Goal: Answer question/provide support: Share knowledge or assist other users

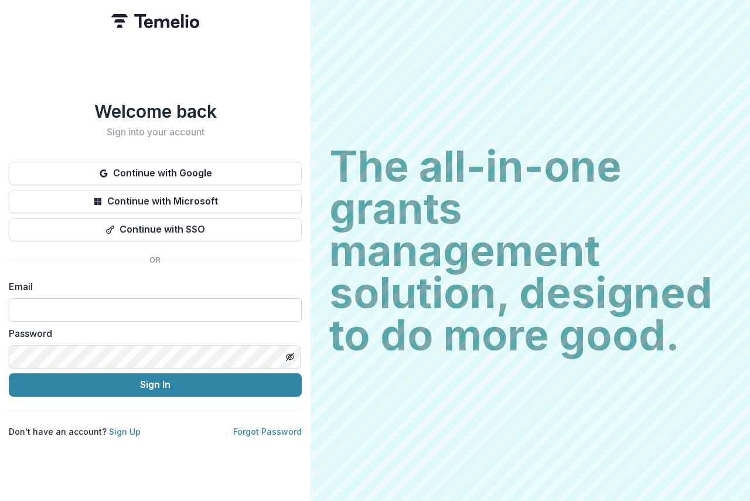
click at [30, 298] on input at bounding box center [155, 309] width 293 height 23
type input "**********"
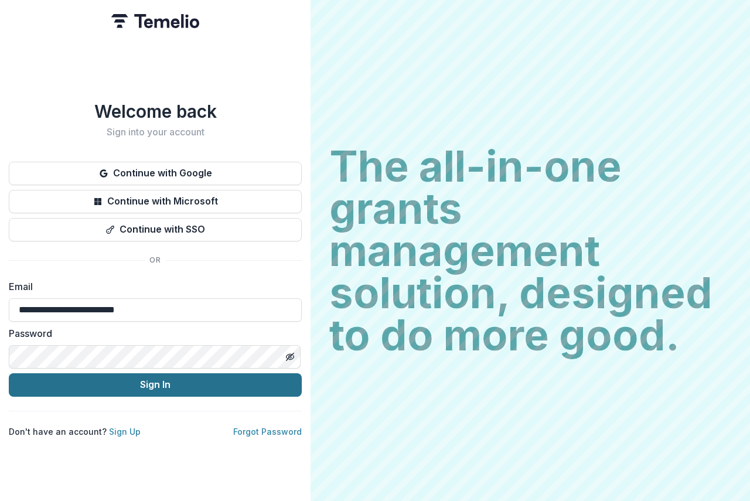
click at [138, 382] on button "Sign In" at bounding box center [155, 384] width 293 height 23
click at [121, 377] on button "Sign In" at bounding box center [155, 384] width 293 height 23
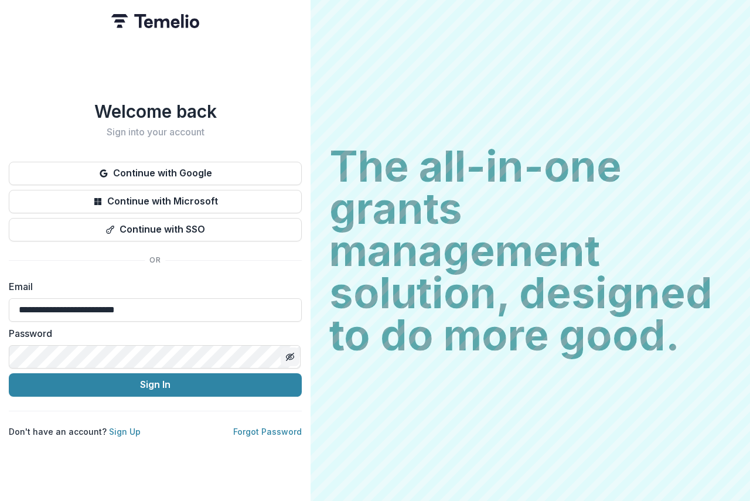
click at [295, 356] on button "Toggle password visibility" at bounding box center [290, 356] width 19 height 19
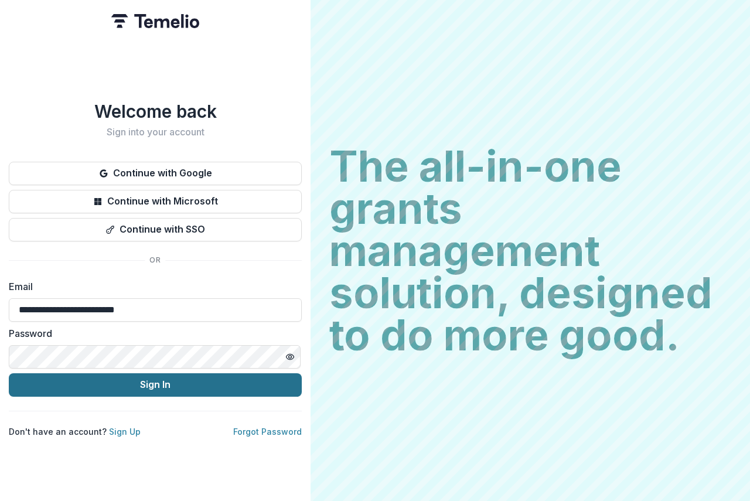
click at [163, 379] on button "Sign In" at bounding box center [155, 384] width 293 height 23
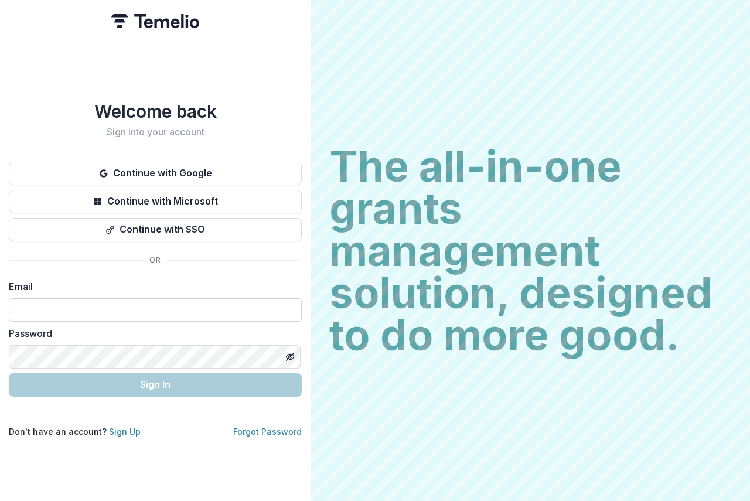
click at [34, 302] on input at bounding box center [155, 309] width 293 height 23
type input "**********"
click at [287, 351] on button "Toggle password visibility" at bounding box center [290, 356] width 19 height 19
drag, startPoint x: 49, startPoint y: 306, endPoint x: 68, endPoint y: 317, distance: 22.0
click at [49, 306] on input at bounding box center [155, 309] width 293 height 23
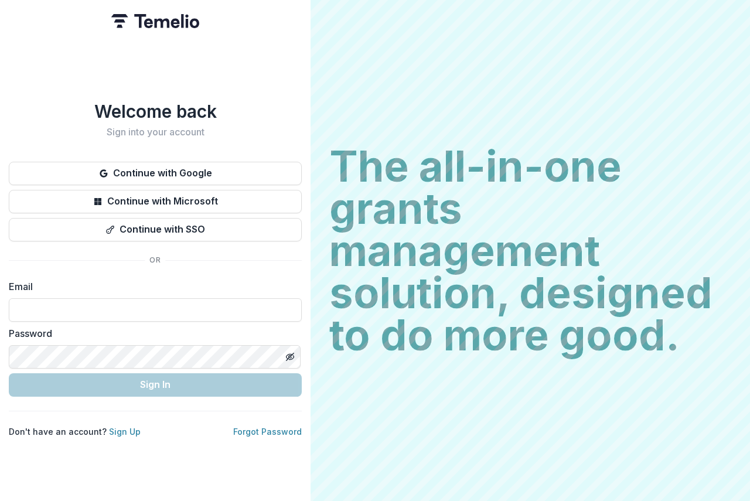
type input "**********"
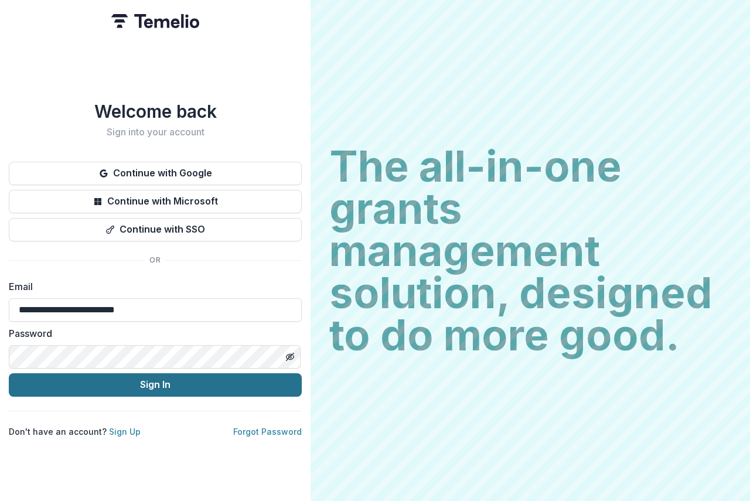
click at [196, 384] on button "Sign In" at bounding box center [155, 384] width 293 height 23
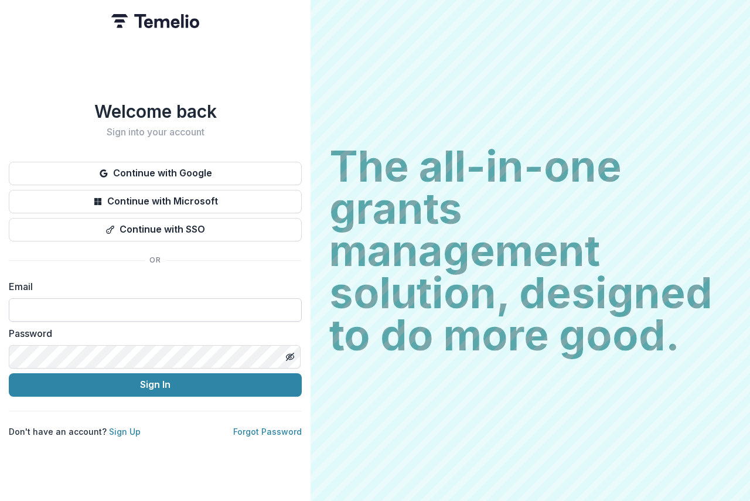
click at [37, 214] on input at bounding box center [155, 309] width 293 height 23
type input "**********"
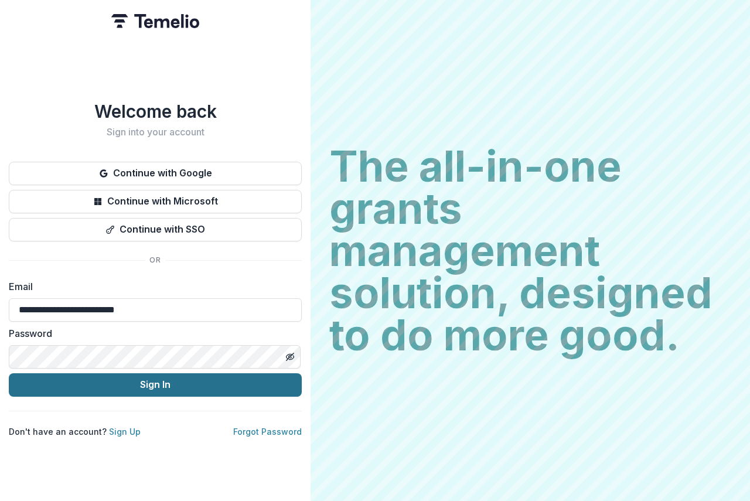
click at [203, 214] on button "Sign In" at bounding box center [155, 384] width 293 height 23
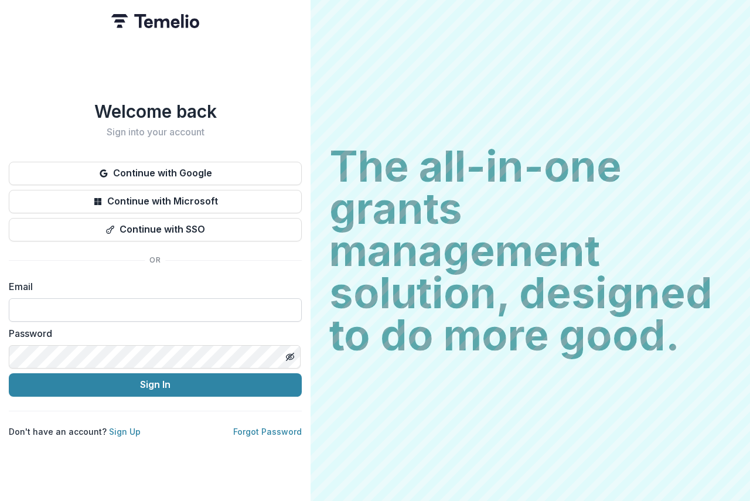
click at [36, 307] on input at bounding box center [155, 309] width 293 height 23
type input "**********"
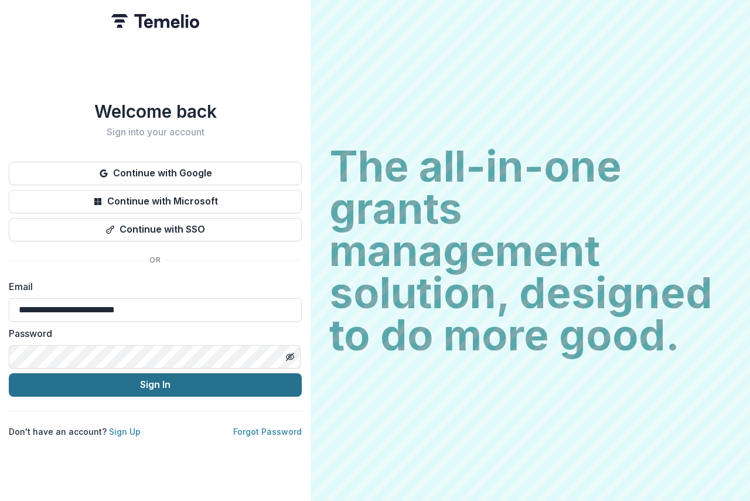
click at [173, 379] on button "Sign In" at bounding box center [155, 384] width 293 height 23
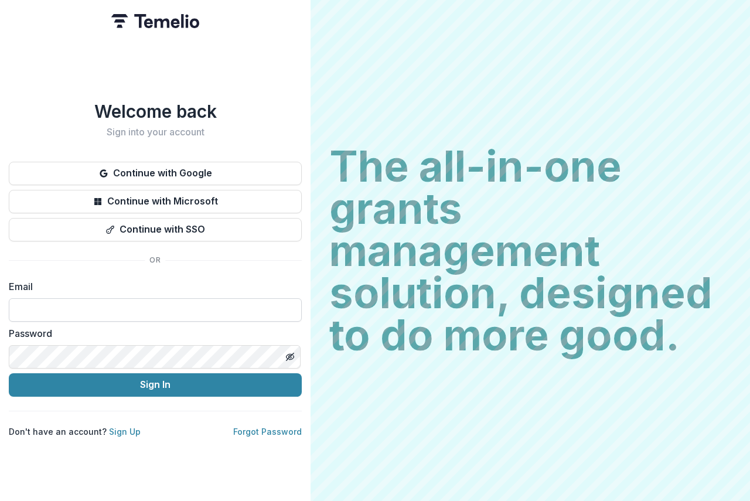
click at [12, 309] on input at bounding box center [155, 309] width 293 height 23
type input "**********"
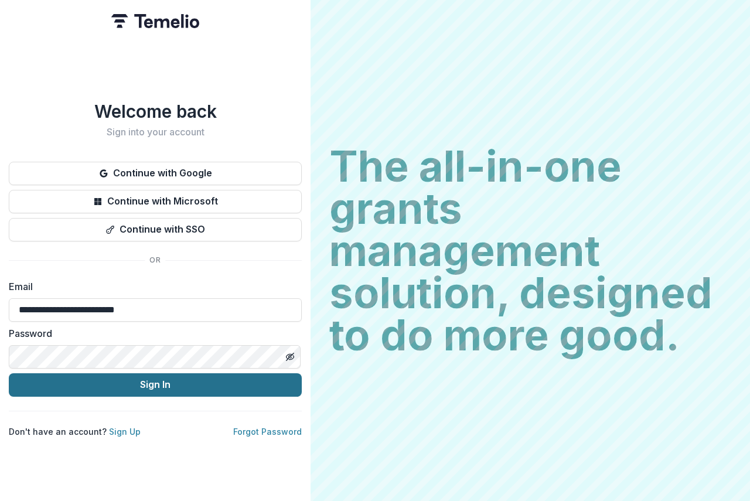
click at [139, 379] on button "Sign In" at bounding box center [155, 384] width 293 height 23
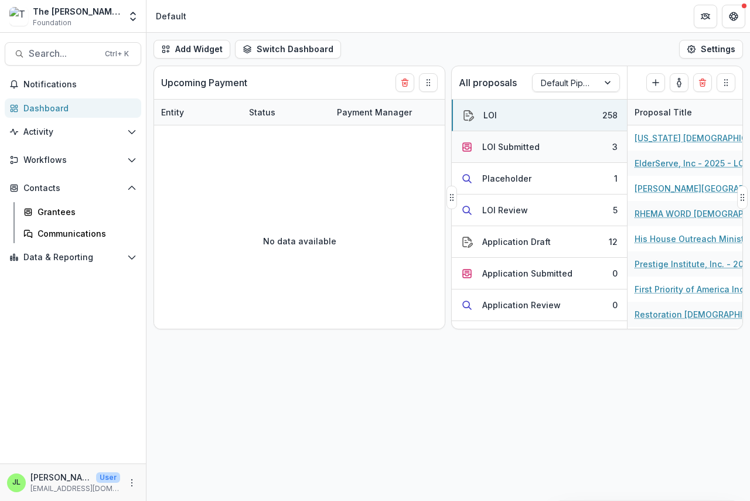
click at [507, 141] on div "LOI Submitted" at bounding box center [510, 147] width 57 height 12
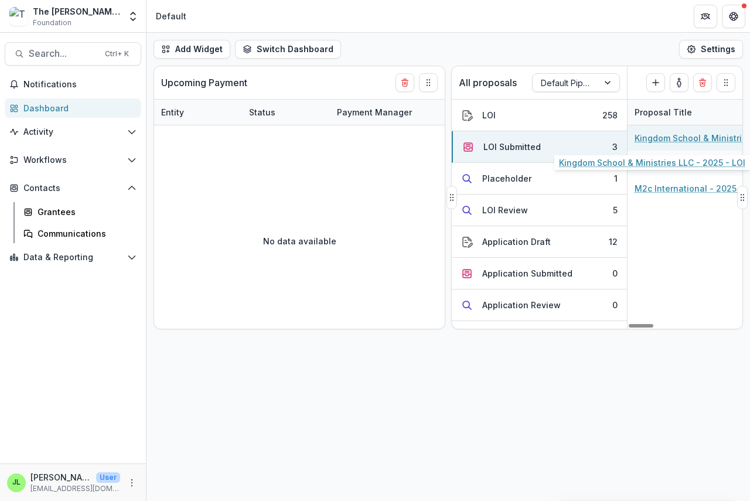
click at [692, 140] on link "Kingdom School & Ministries LLC - 2025 - LOI" at bounding box center [700, 138] width 132 height 12
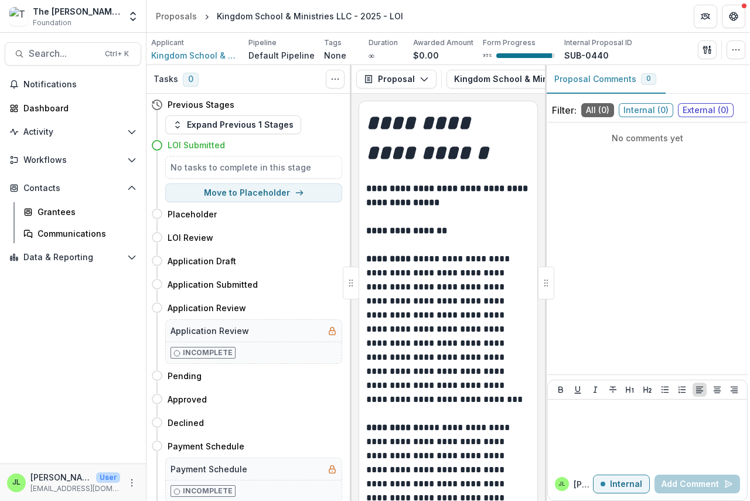
click at [546, 287] on div at bounding box center [546, 282] width 16 height 33
drag, startPoint x: 546, startPoint y: 286, endPoint x: 735, endPoint y: 292, distance: 188.7
click at [744, 292] on div "Proposal Comments 0 Filter: All ( 0 ) Internal ( 0 ) External ( 0 ) No comments…" at bounding box center [647, 283] width 205 height 436
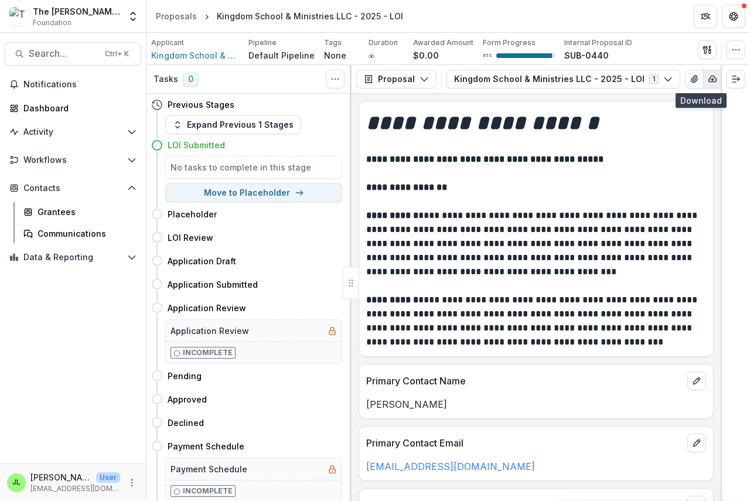
click at [707, 78] on icon "button" at bounding box center [711, 78] width 9 height 9
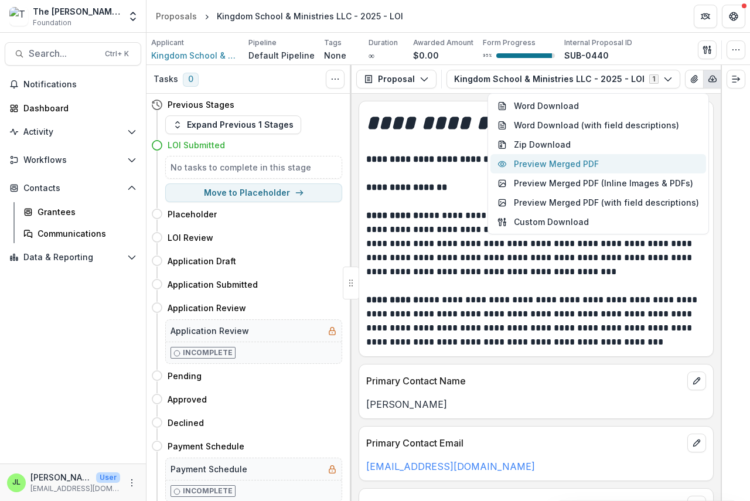
click at [558, 166] on button "Preview Merged PDF" at bounding box center [598, 163] width 216 height 19
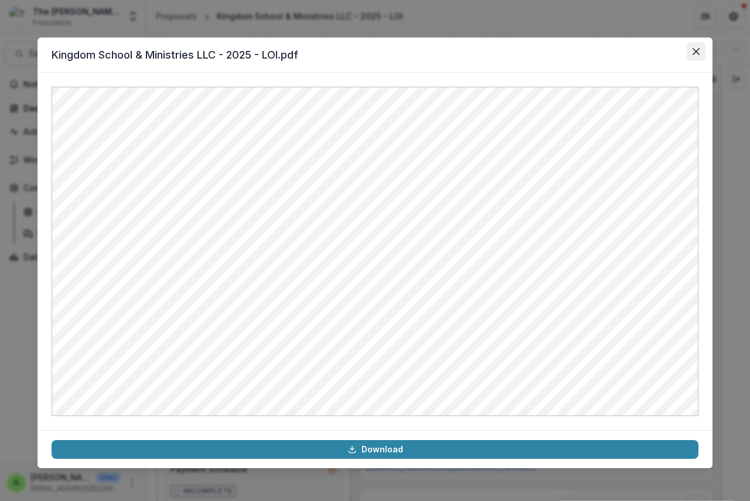
click at [695, 53] on icon "Close" at bounding box center [695, 51] width 7 height 7
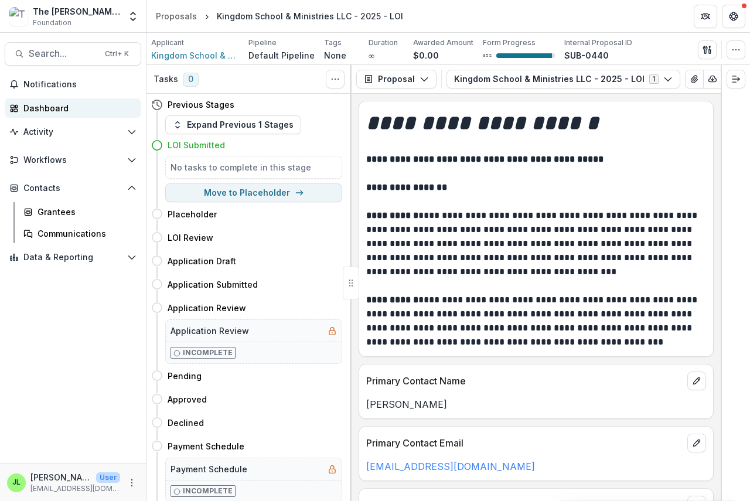
click at [41, 114] on div "Dashboard" at bounding box center [77, 108] width 108 height 12
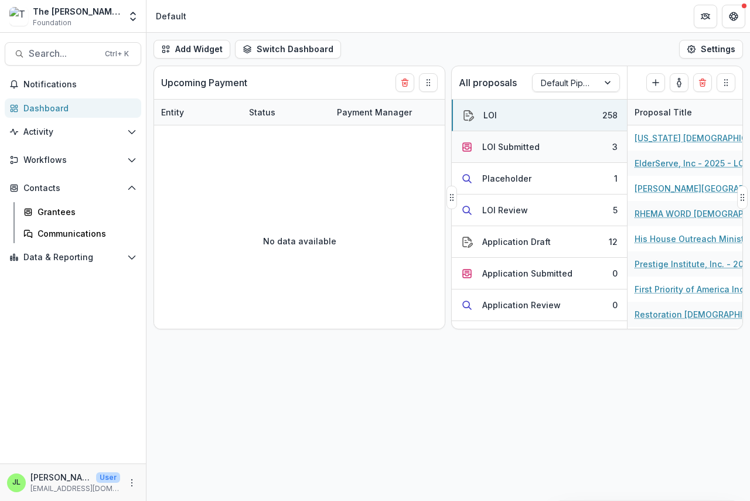
click at [507, 151] on div "LOI Submitted" at bounding box center [510, 147] width 57 height 12
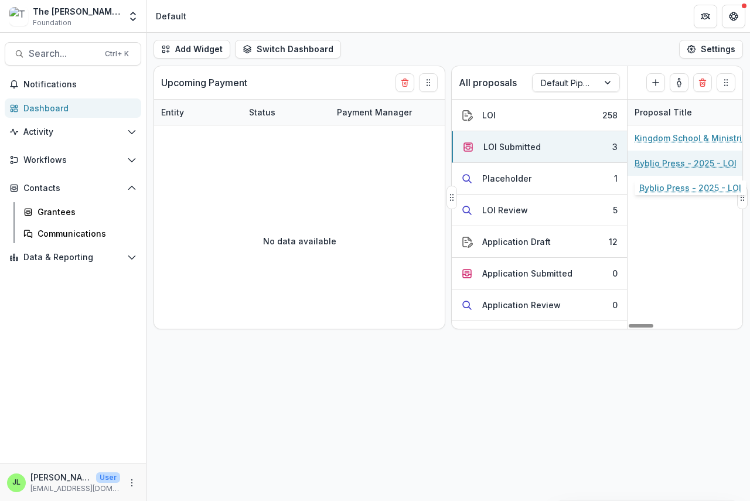
click at [664, 164] on link "Byblio Press - 2025 - LOI" at bounding box center [685, 163] width 102 height 12
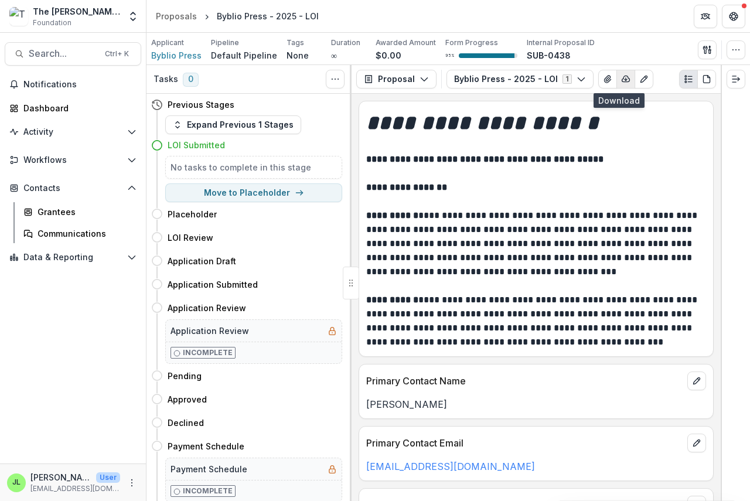
click at [625, 79] on line "button" at bounding box center [625, 79] width 0 height 2
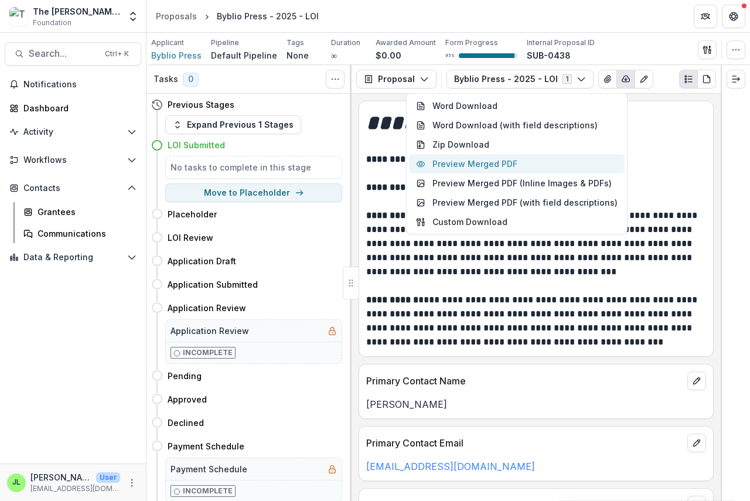
click at [516, 164] on button "Preview Merged PDF" at bounding box center [517, 163] width 216 height 19
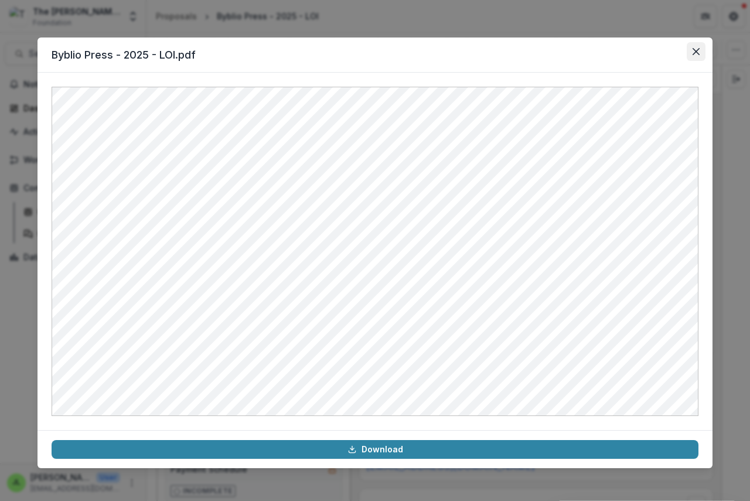
click at [695, 53] on icon "Close" at bounding box center [695, 51] width 7 height 7
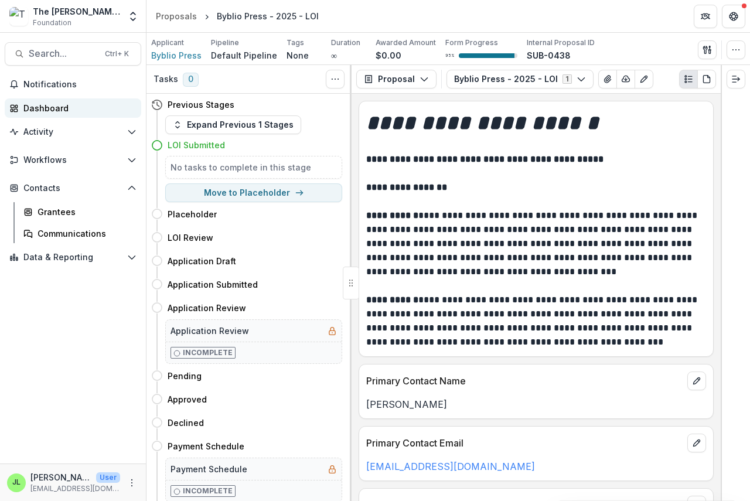
click at [52, 108] on div "Dashboard" at bounding box center [77, 108] width 108 height 12
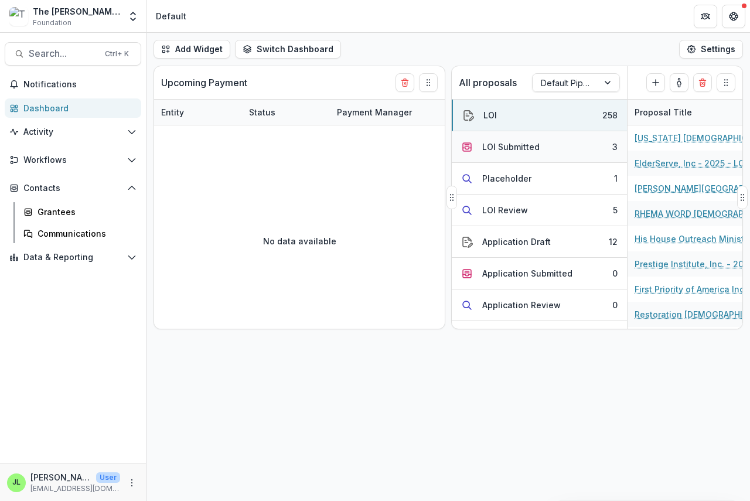
click at [503, 151] on div "LOI Submitted" at bounding box center [510, 147] width 57 height 12
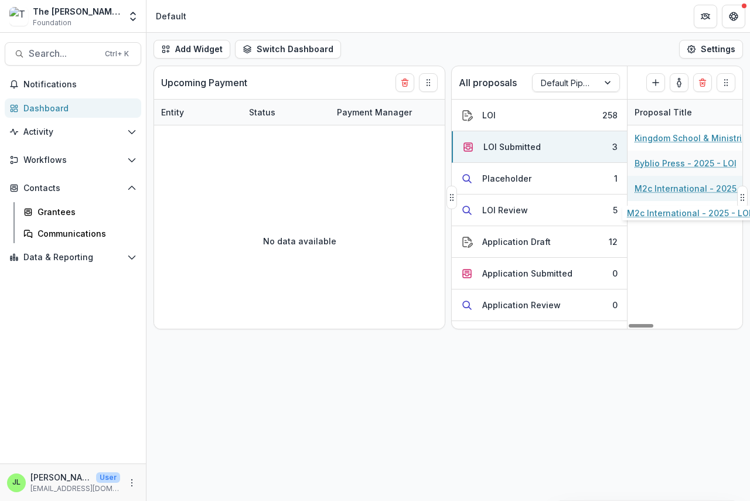
click at [680, 187] on link "M2c International - 2025 - LOI" at bounding box center [696, 188] width 124 height 12
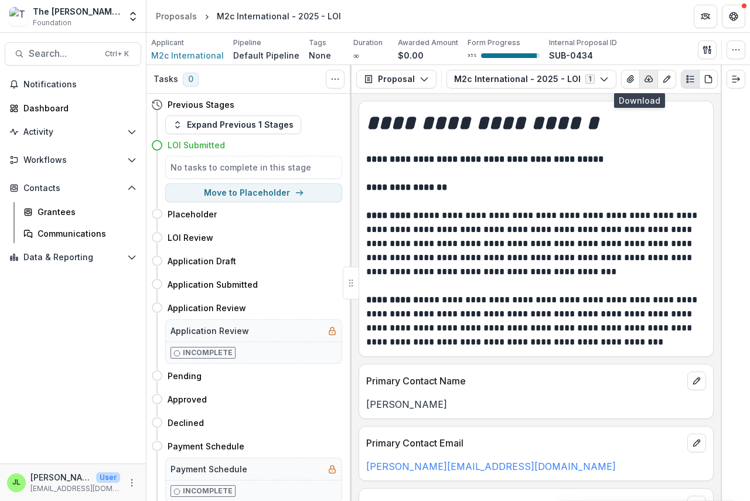
click at [647, 80] on polyline "button" at bounding box center [648, 80] width 2 height 1
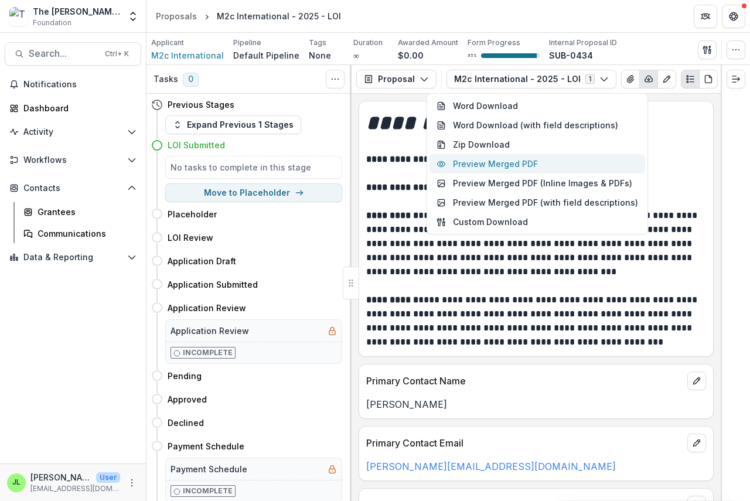
click at [536, 164] on button "Preview Merged PDF" at bounding box center [537, 163] width 216 height 19
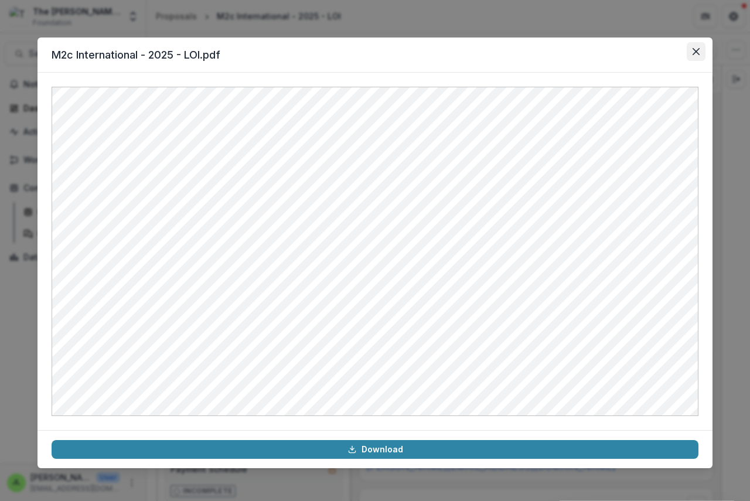
click at [703, 46] on button "Close" at bounding box center [695, 51] width 19 height 19
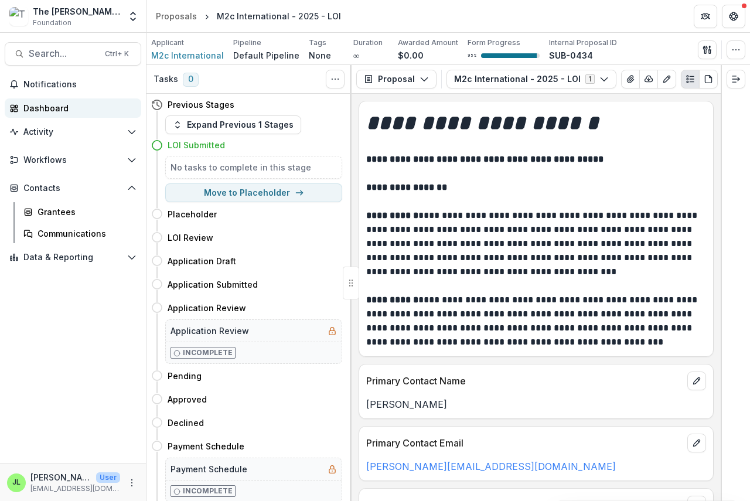
click at [43, 104] on div "Dashboard" at bounding box center [77, 108] width 108 height 12
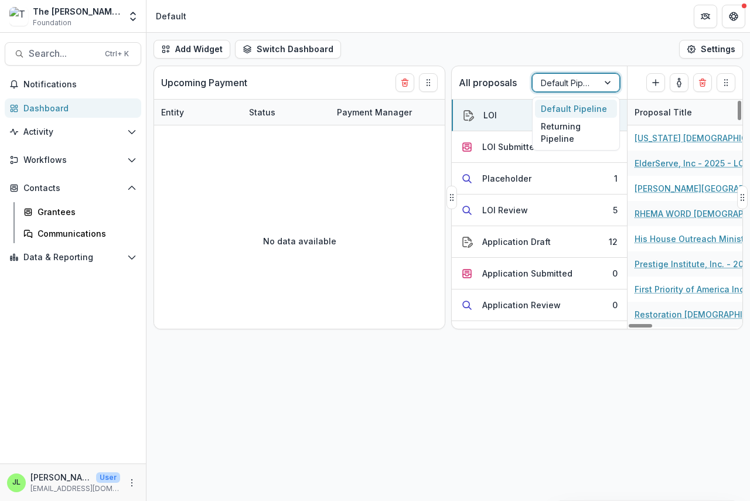
click at [605, 83] on div at bounding box center [608, 83] width 21 height 18
click at [554, 131] on div "Returning Pipeline" at bounding box center [576, 133] width 82 height 30
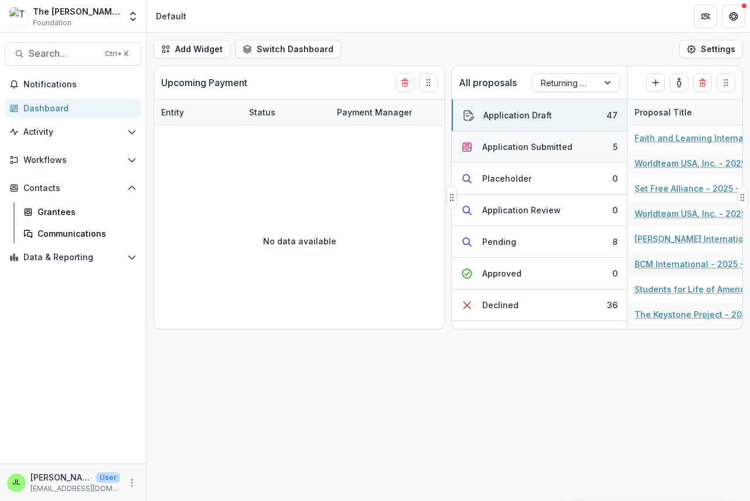
click at [524, 148] on div "Application Submitted" at bounding box center [527, 147] width 90 height 12
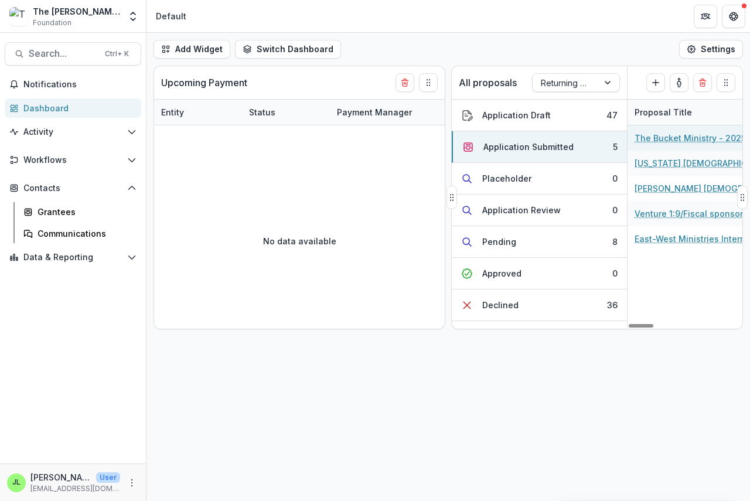
click at [666, 138] on link "The Bucket Ministry - 2025 - The [PERSON_NAME] Foundation Grant Proposal Applic…" at bounding box center [700, 138] width 132 height 12
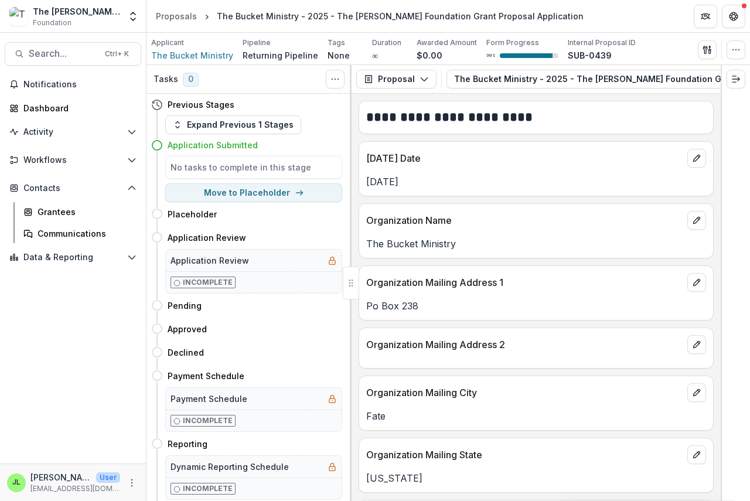
drag, startPoint x: 530, startPoint y: 91, endPoint x: 587, endPoint y: 95, distance: 57.5
click at [587, 94] on div "Proposal Proposal Payments Reports Grant Agreements Board Summaries Bank Detail…" at bounding box center [535, 79] width 369 height 29
click at [718, 78] on icon "button" at bounding box center [722, 78] width 9 height 9
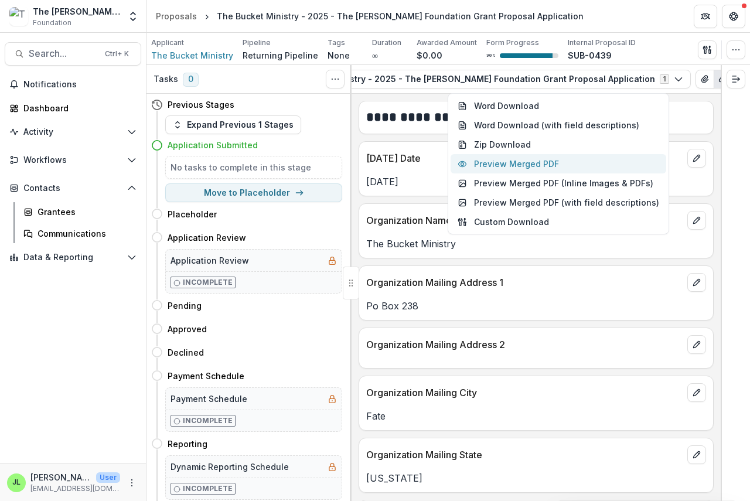
click at [538, 161] on button "Preview Merged PDF" at bounding box center [558, 163] width 216 height 19
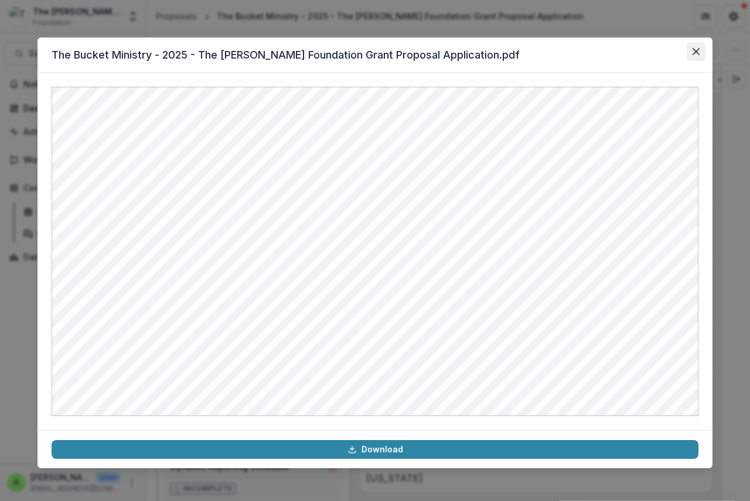
click at [691, 50] on button "Close" at bounding box center [695, 51] width 19 height 19
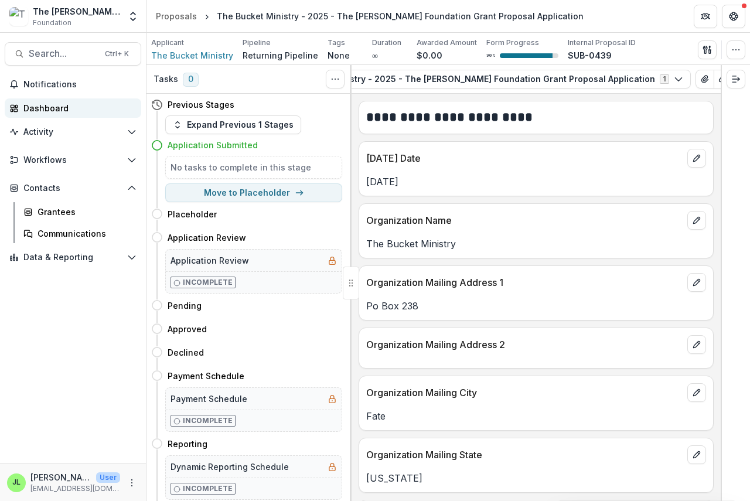
click at [33, 108] on div "Dashboard" at bounding box center [77, 108] width 108 height 12
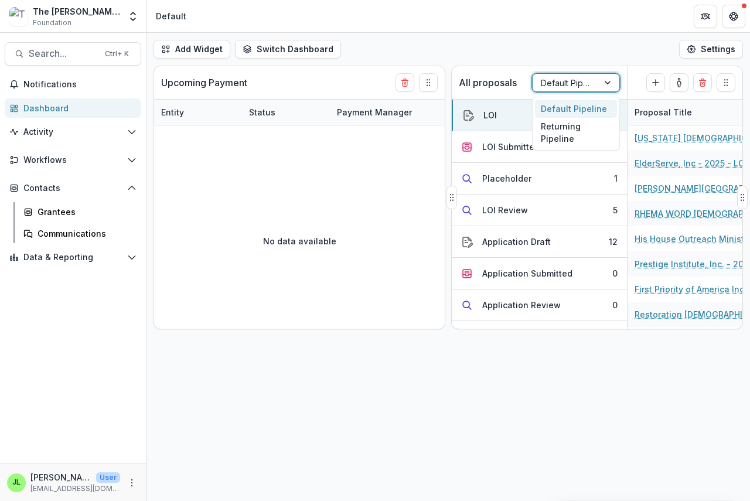
click at [573, 85] on div at bounding box center [565, 83] width 49 height 15
click at [570, 131] on div "Returning Pipeline" at bounding box center [576, 133] width 82 height 30
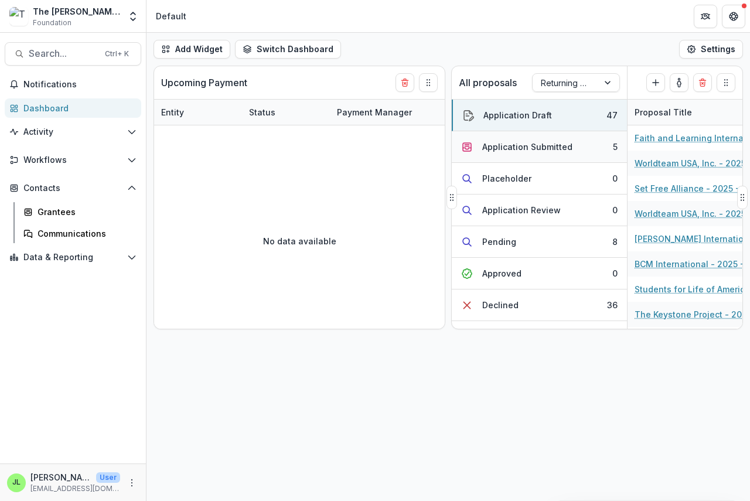
click at [532, 147] on div "Application Submitted" at bounding box center [527, 147] width 90 height 12
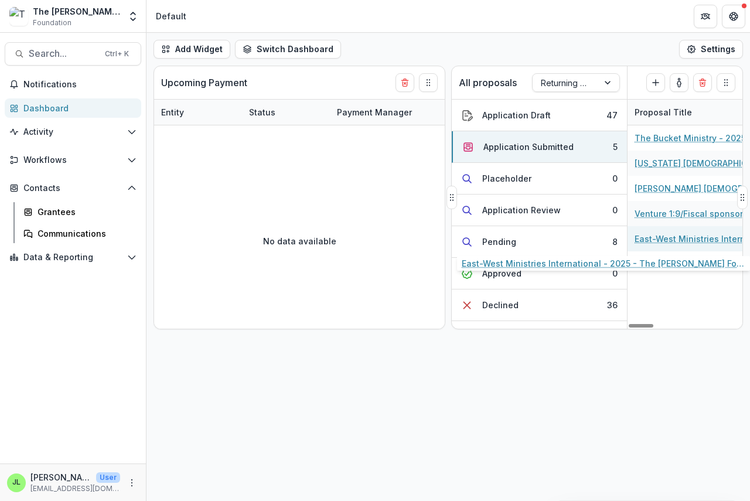
click at [693, 238] on link "East-West Ministries International - 2025 - The [PERSON_NAME] Foundation Grant …" at bounding box center [700, 238] width 132 height 12
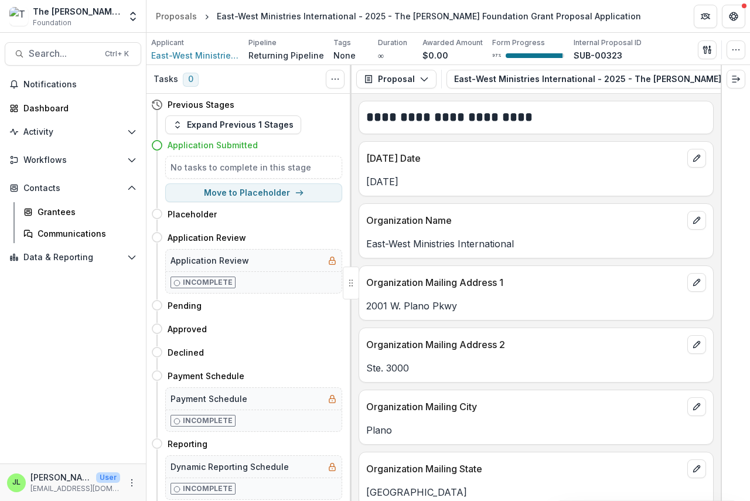
scroll to position [0, 239]
click at [709, 74] on icon "button" at bounding box center [713, 78] width 9 height 9
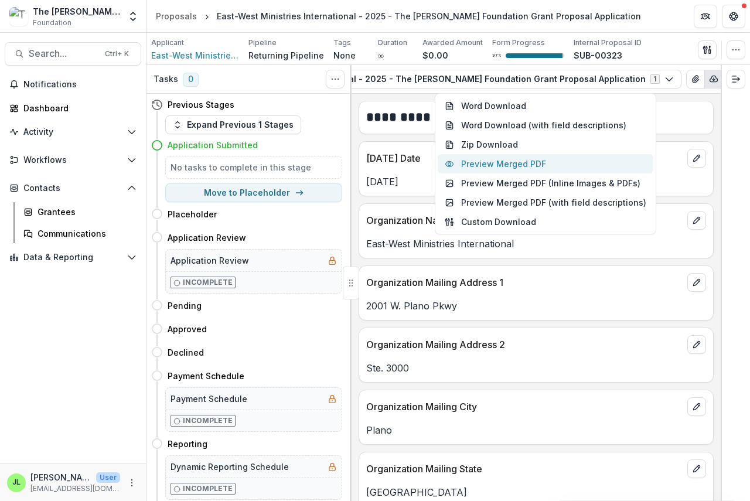
click at [566, 165] on button "Preview Merged PDF" at bounding box center [545, 163] width 216 height 19
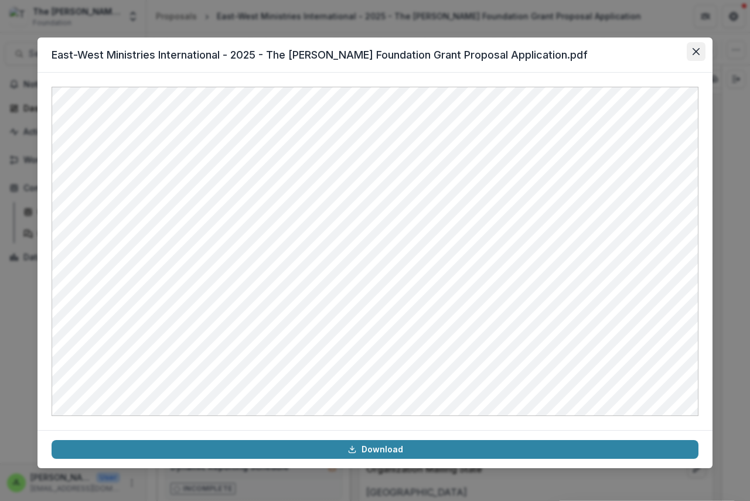
click at [693, 49] on icon "Close" at bounding box center [695, 51] width 7 height 7
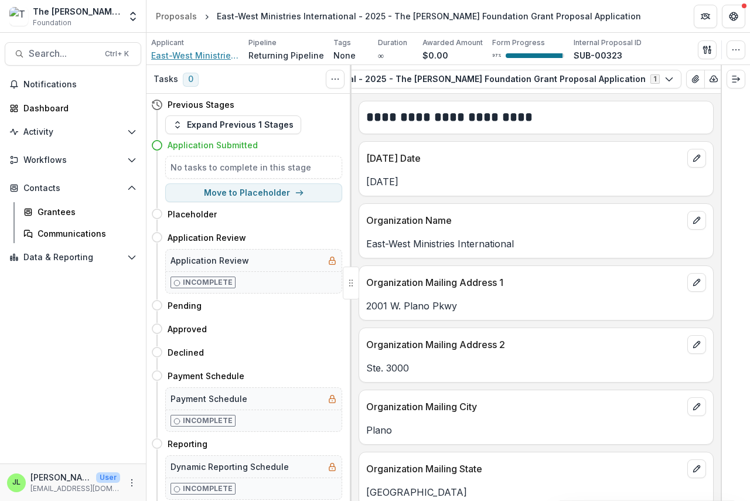
click at [184, 54] on span "East-West Ministries International" at bounding box center [195, 55] width 88 height 12
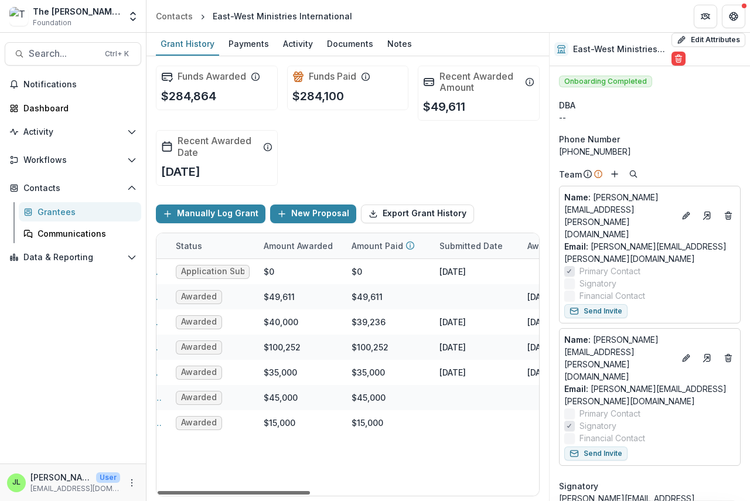
scroll to position [0, 273]
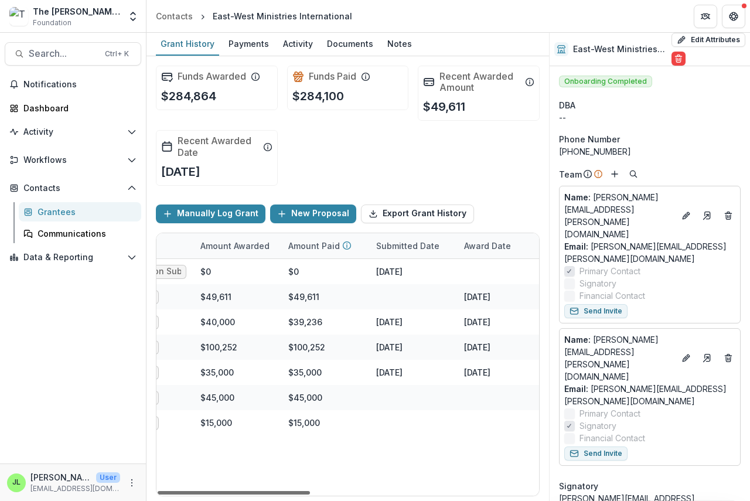
drag, startPoint x: 294, startPoint y: 493, endPoint x: 403, endPoint y: 495, distance: 109.0
click at [310, 494] on div at bounding box center [234, 493] width 152 height 4
click at [34, 106] on div "Dashboard" at bounding box center [77, 108] width 108 height 12
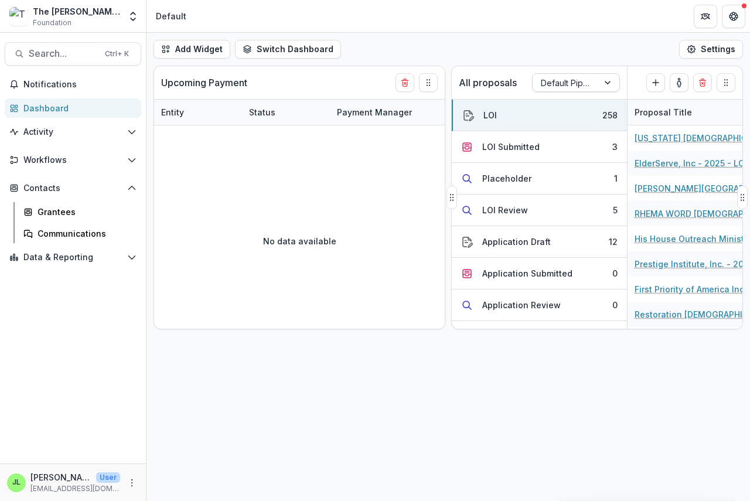
click at [565, 85] on div at bounding box center [565, 83] width 49 height 15
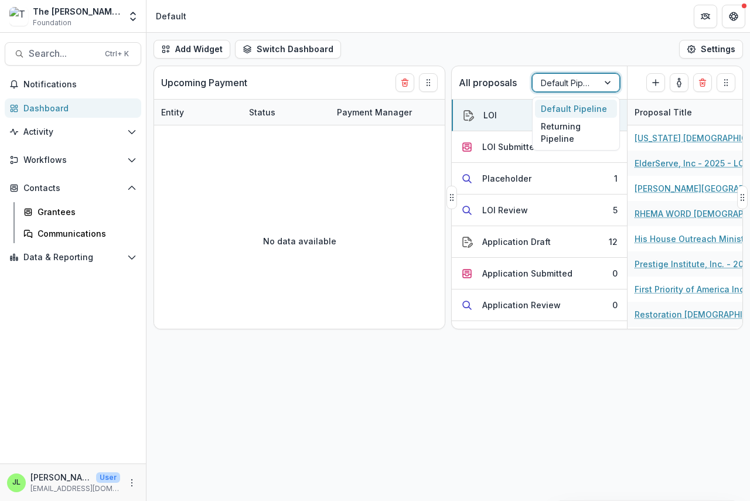
click at [563, 84] on div at bounding box center [565, 83] width 49 height 15
click at [547, 81] on div at bounding box center [565, 83] width 49 height 15
click at [545, 132] on div "Returning Pipeline" at bounding box center [576, 133] width 82 height 30
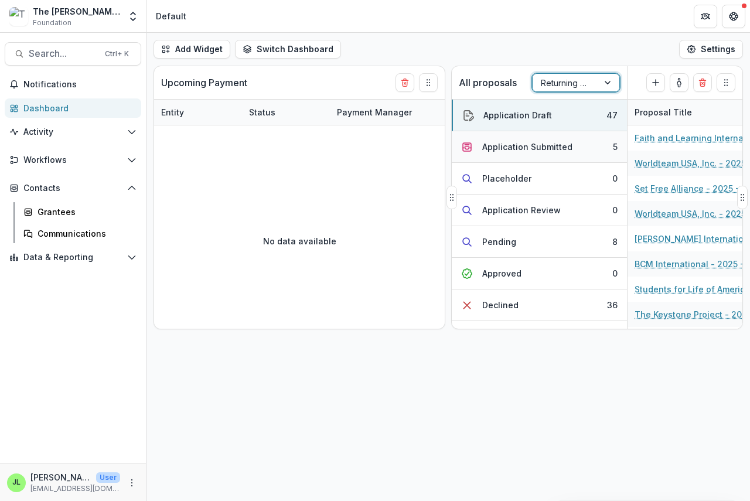
click at [525, 145] on div "Application Submitted" at bounding box center [527, 147] width 90 height 12
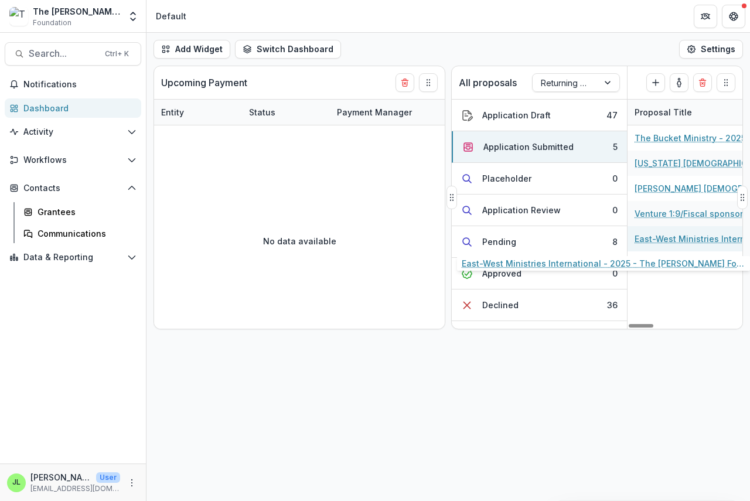
click at [672, 238] on link "East-West Ministries International - 2025 - The [PERSON_NAME] Foundation Grant …" at bounding box center [700, 238] width 132 height 12
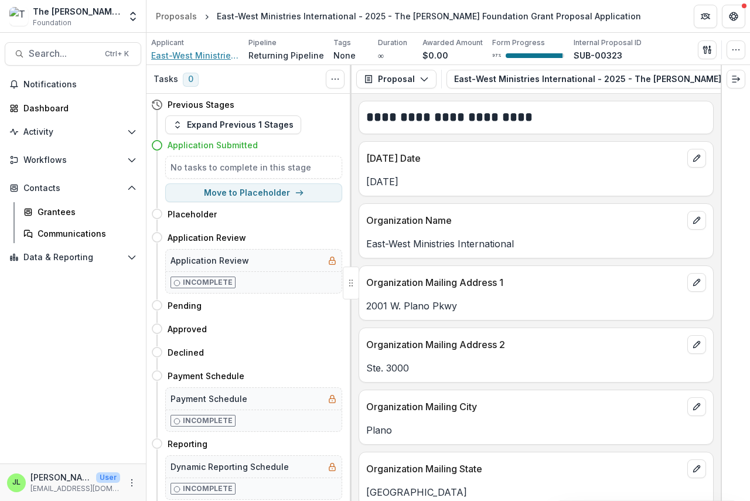
click at [192, 54] on span "East-West Ministries International" at bounding box center [195, 55] width 88 height 12
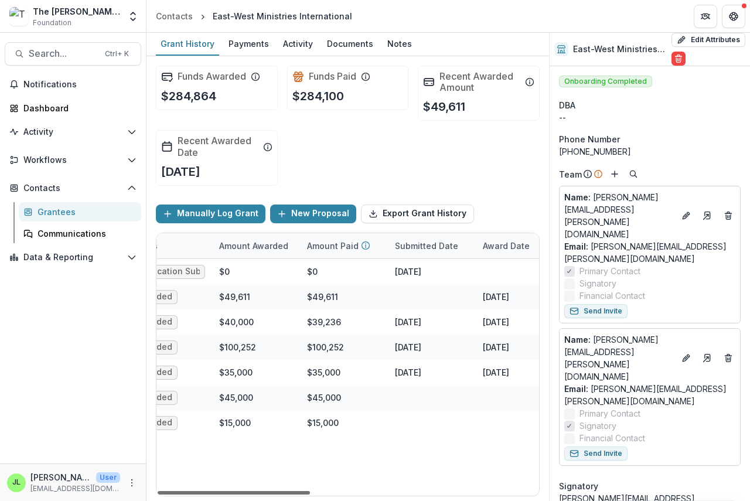
scroll to position [0, 272]
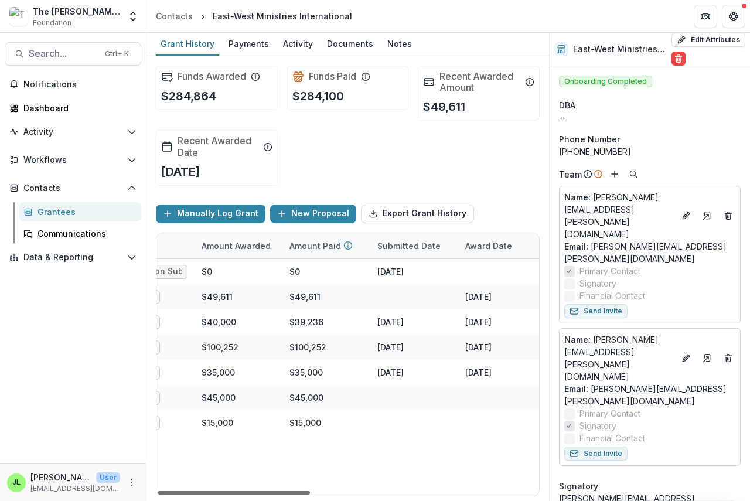
drag, startPoint x: 292, startPoint y: 494, endPoint x: 400, endPoint y: 500, distance: 108.5
click at [310, 494] on div at bounding box center [234, 493] width 152 height 4
click at [32, 107] on div "Dashboard" at bounding box center [77, 108] width 108 height 12
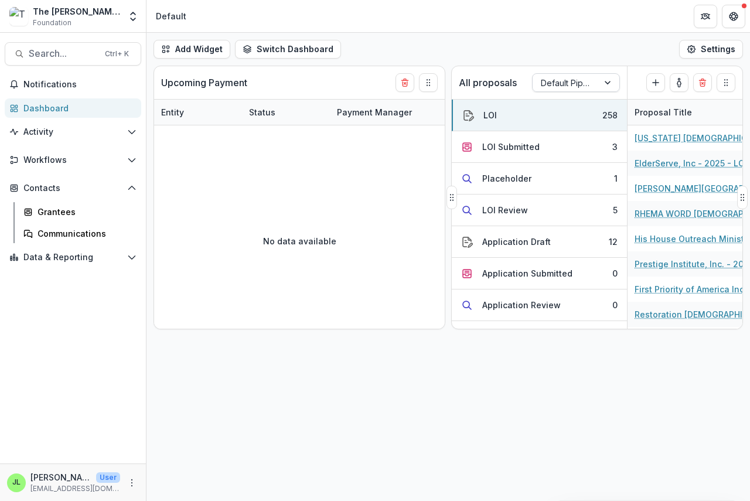
click at [562, 81] on div at bounding box center [565, 83] width 49 height 15
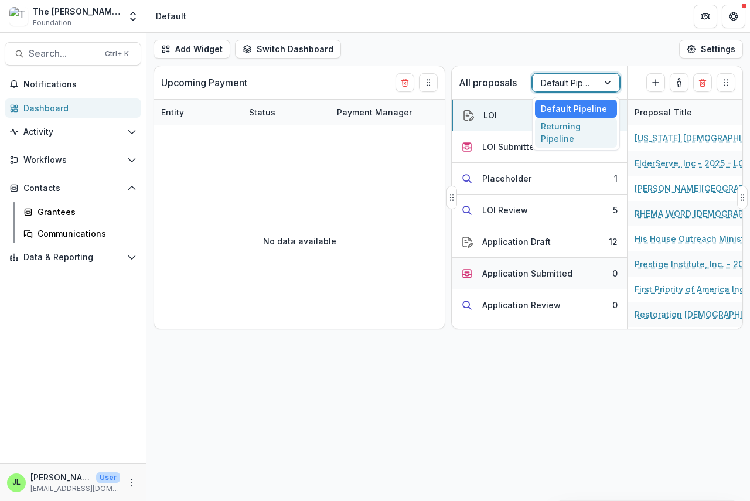
click at [559, 138] on div "Returning Pipeline" at bounding box center [576, 133] width 82 height 30
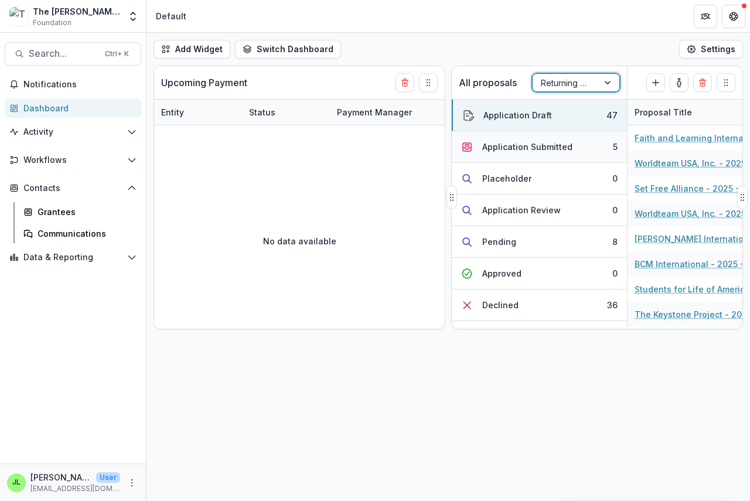
click at [525, 151] on div "Application Submitted" at bounding box center [527, 147] width 90 height 12
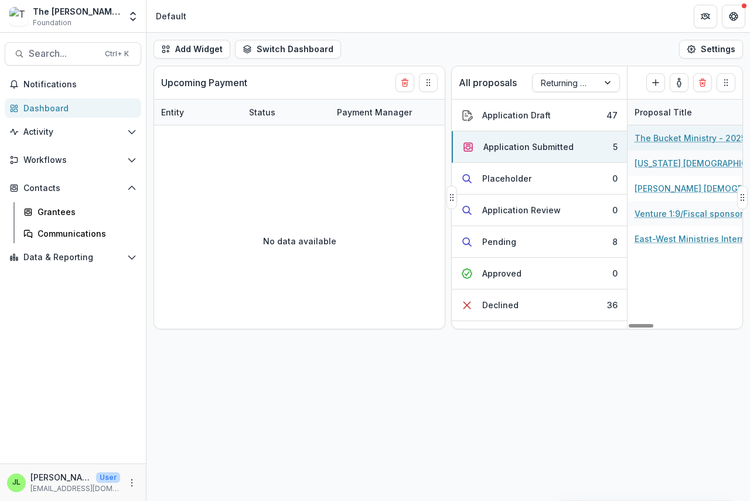
click at [690, 137] on link "The Bucket Ministry - 2025 - The [PERSON_NAME] Foundation Grant Proposal Applic…" at bounding box center [700, 138] width 132 height 12
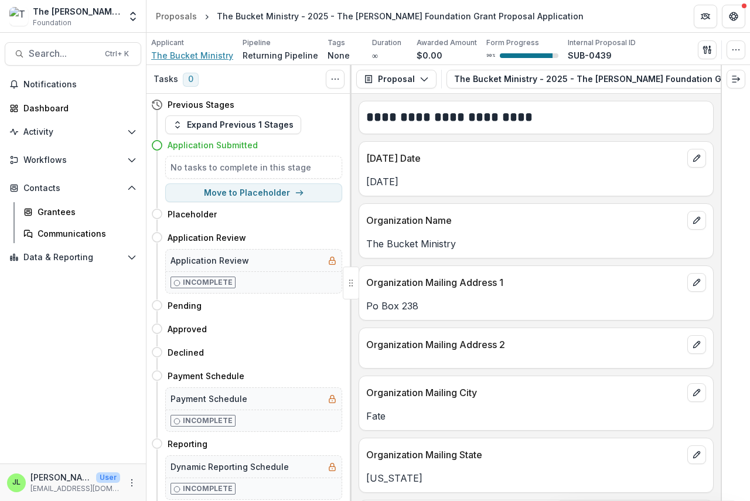
click at [197, 55] on span "The Bucket Ministry" at bounding box center [192, 55] width 82 height 12
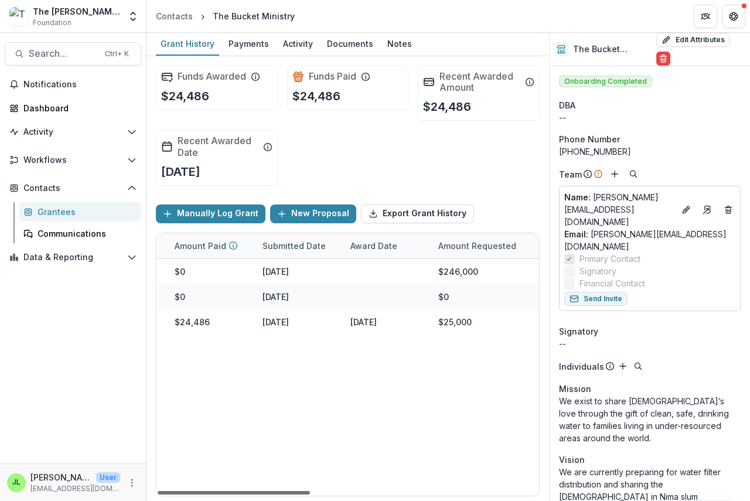
scroll to position [0, 388]
drag, startPoint x: 293, startPoint y: 494, endPoint x: 447, endPoint y: 507, distance: 154.0
click at [310, 494] on div at bounding box center [234, 493] width 152 height 4
click at [48, 107] on div "Dashboard" at bounding box center [77, 108] width 108 height 12
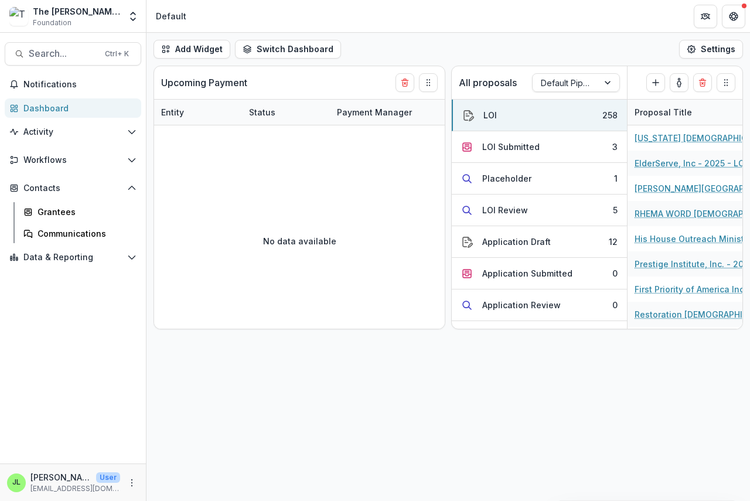
click at [50, 108] on div "Dashboard" at bounding box center [77, 108] width 108 height 12
click at [495, 211] on div "LOI Review" at bounding box center [505, 210] width 46 height 12
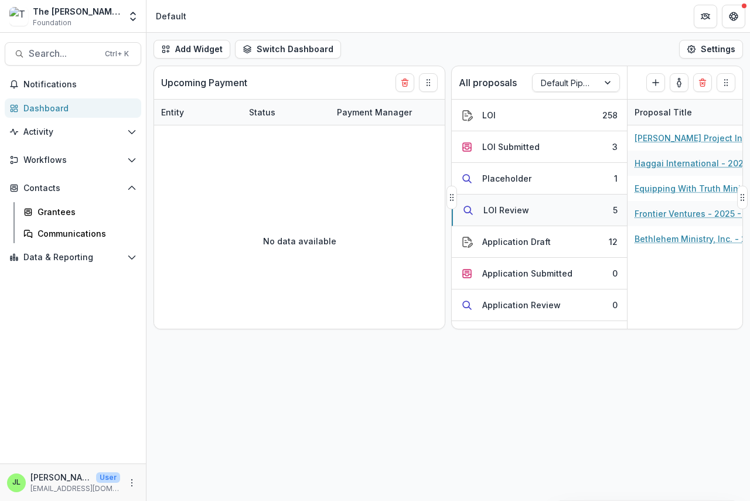
click at [495, 210] on div "LOI Review" at bounding box center [506, 210] width 46 height 12
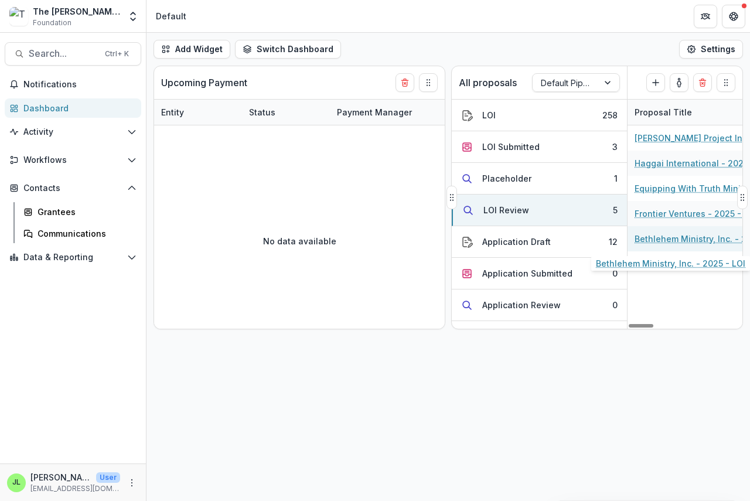
click at [645, 239] on link "Bethlehem Ministry, Inc. - 2025 - LOI" at bounding box center [700, 238] width 132 height 12
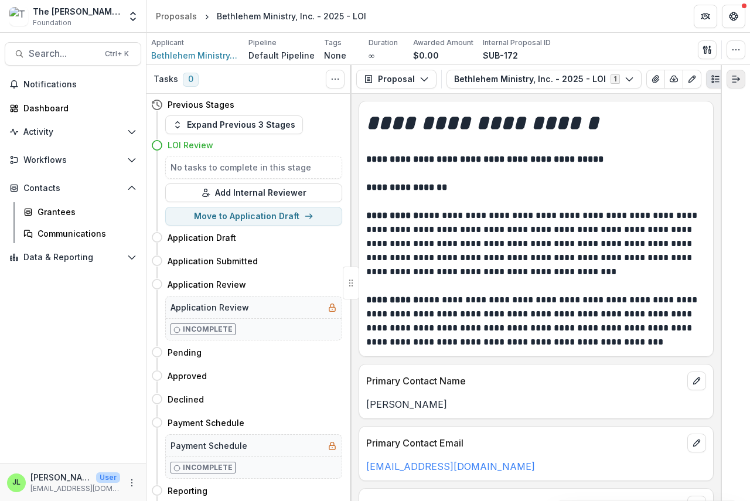
click at [736, 80] on icon "Expand right" at bounding box center [735, 78] width 9 height 9
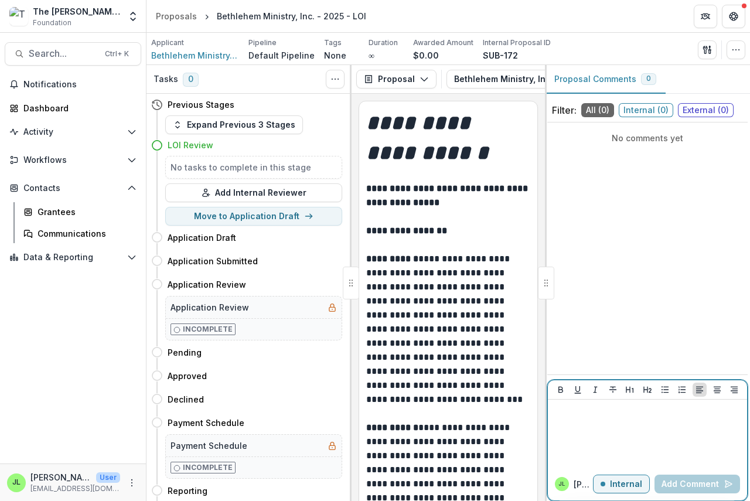
click at [555, 418] on div at bounding box center [647, 433] width 190 height 59
click at [693, 483] on button "Add Comment" at bounding box center [697, 483] width 86 height 19
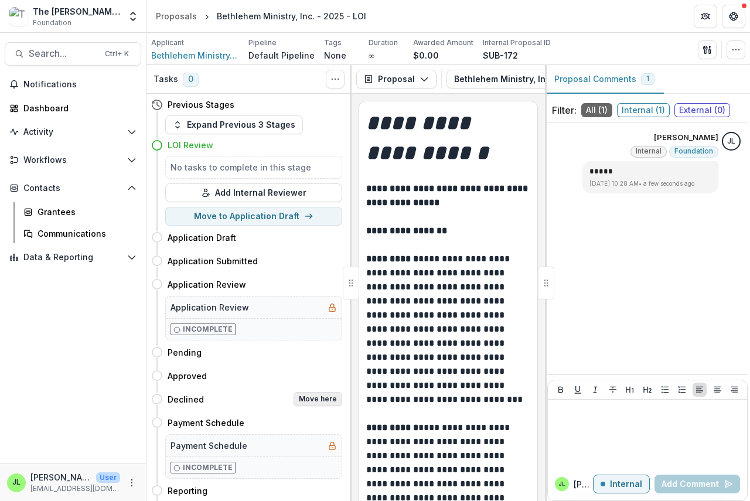
click at [318, 399] on button "Move here" at bounding box center [317, 399] width 49 height 14
select select "********"
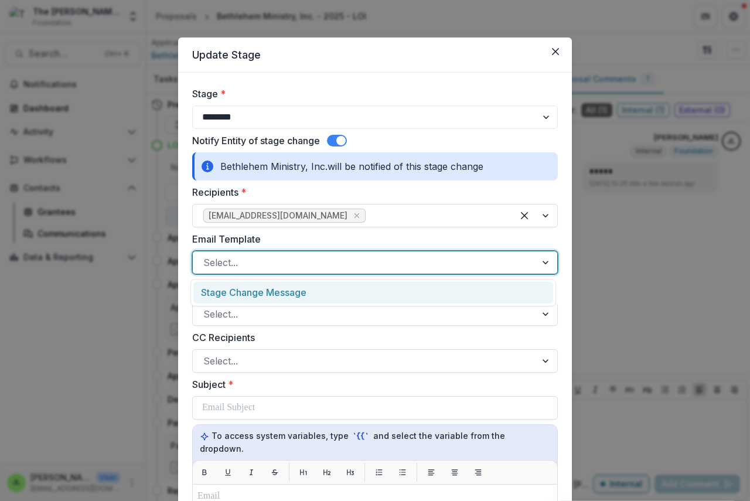
click at [262, 258] on div at bounding box center [364, 262] width 322 height 16
click at [272, 295] on div "Stage Change Message" at bounding box center [373, 293] width 360 height 22
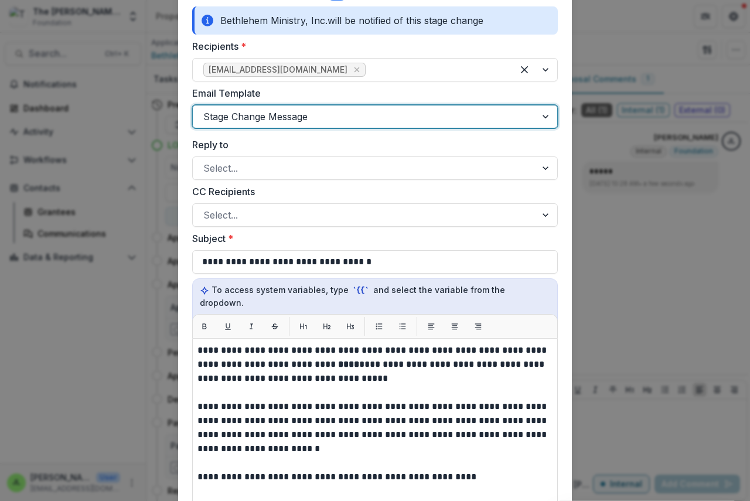
scroll to position [234, 0]
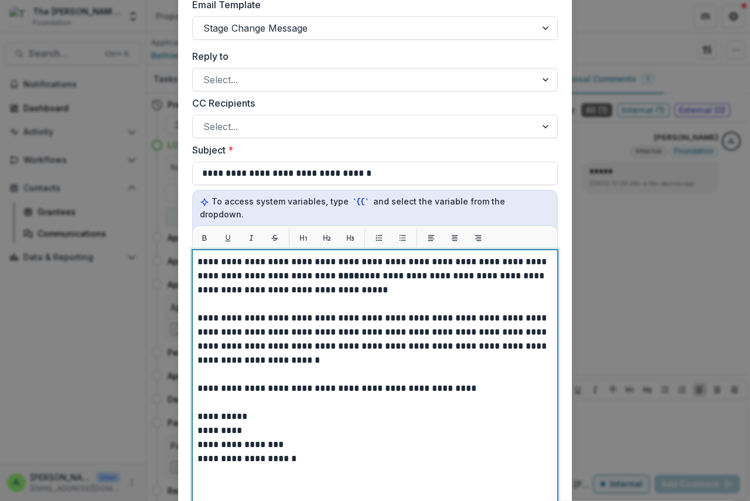
click at [338, 271] on strong "****" at bounding box center [348, 275] width 21 height 9
drag, startPoint x: 313, startPoint y: 262, endPoint x: 334, endPoint y: 269, distance: 22.4
click at [338, 271] on strong "**********" at bounding box center [399, 275] width 122 height 9
drag, startPoint x: 327, startPoint y: 262, endPoint x: 337, endPoint y: 271, distance: 13.7
click at [338, 271] on strong "**********" at bounding box center [398, 275] width 120 height 9
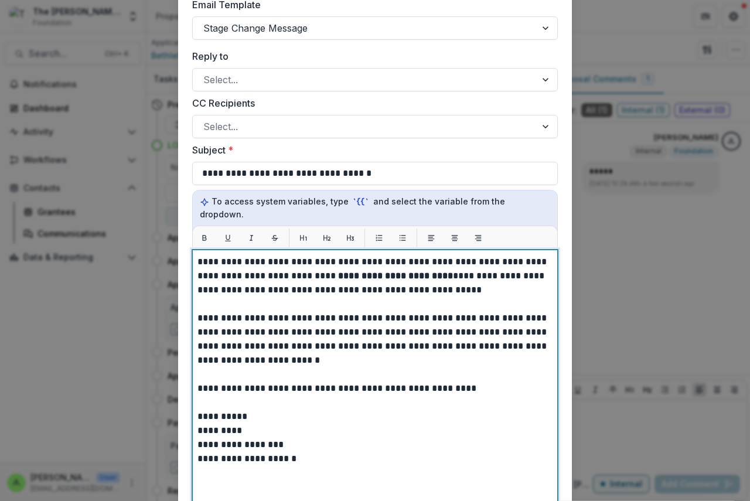
click at [380, 271] on strong "**********" at bounding box center [395, 275] width 115 height 9
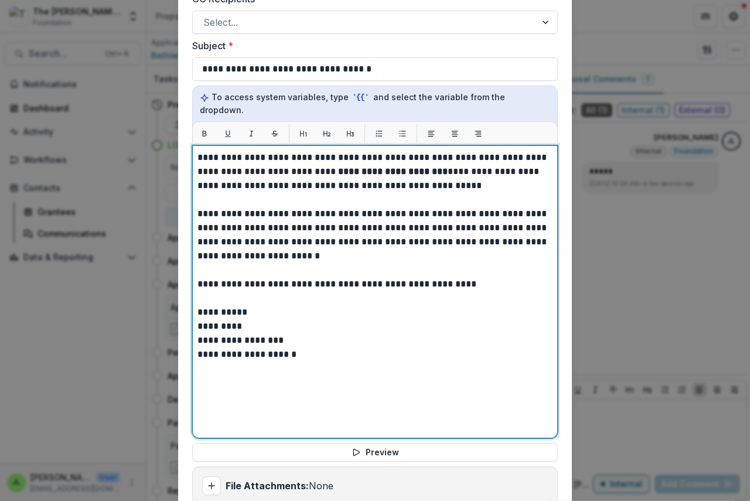
scroll to position [480, 0]
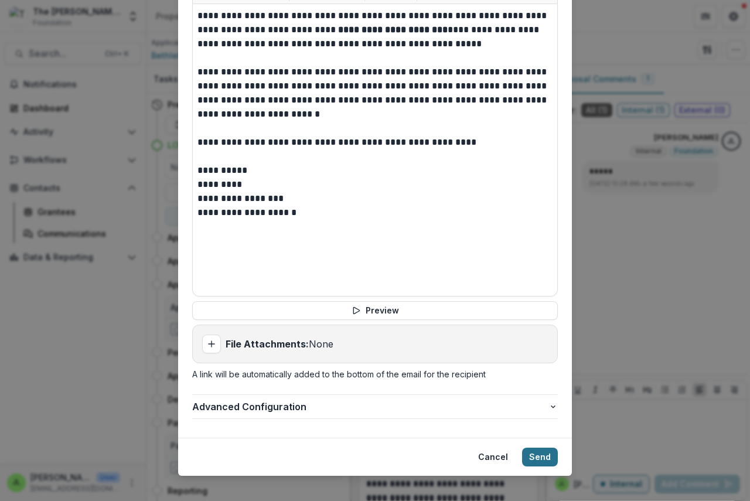
click at [531, 447] on button "Send" at bounding box center [540, 456] width 36 height 19
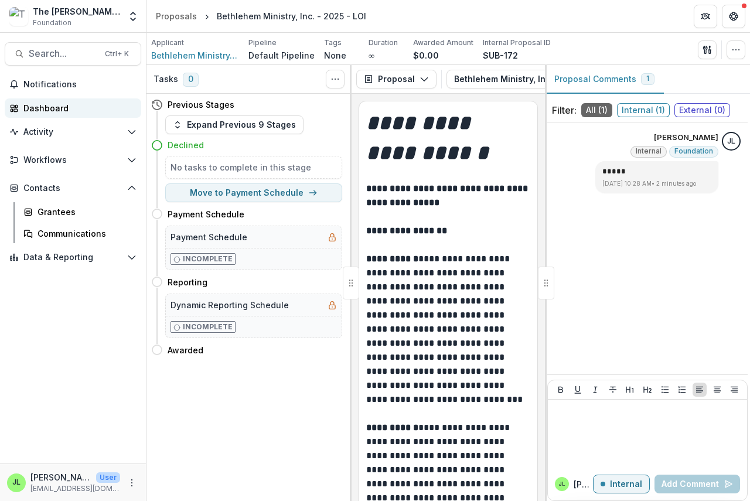
click at [38, 109] on div "Dashboard" at bounding box center [77, 108] width 108 height 12
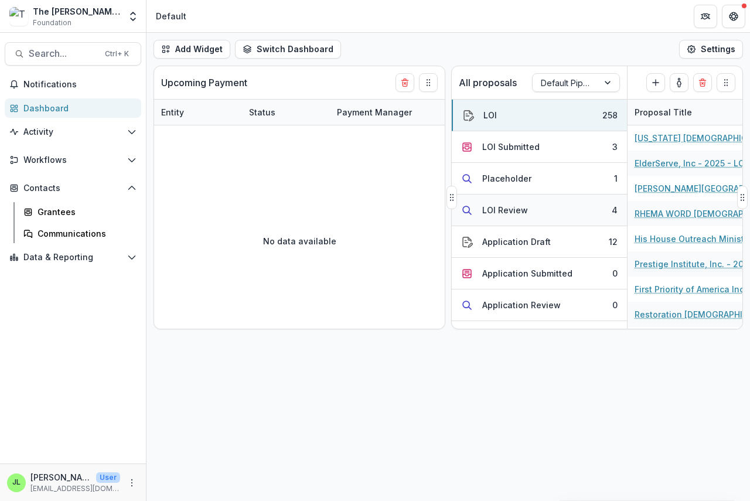
click at [502, 211] on div "LOI Review" at bounding box center [505, 210] width 46 height 12
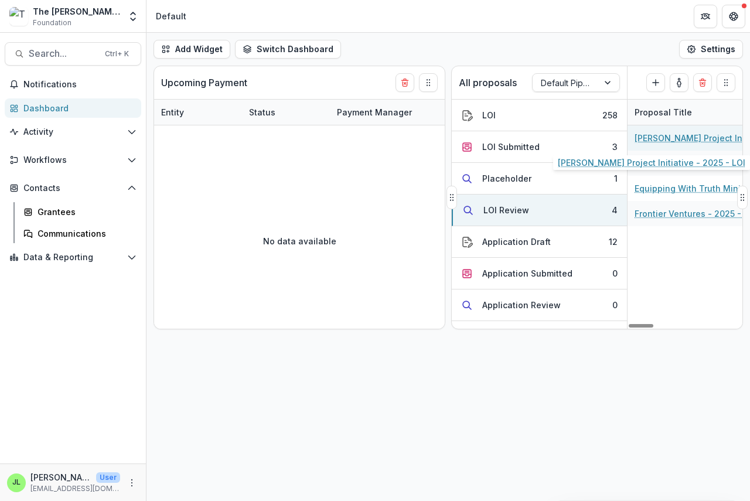
click at [666, 139] on link "[PERSON_NAME] Project Initiative - 2025 - LOI" at bounding box center [700, 138] width 132 height 12
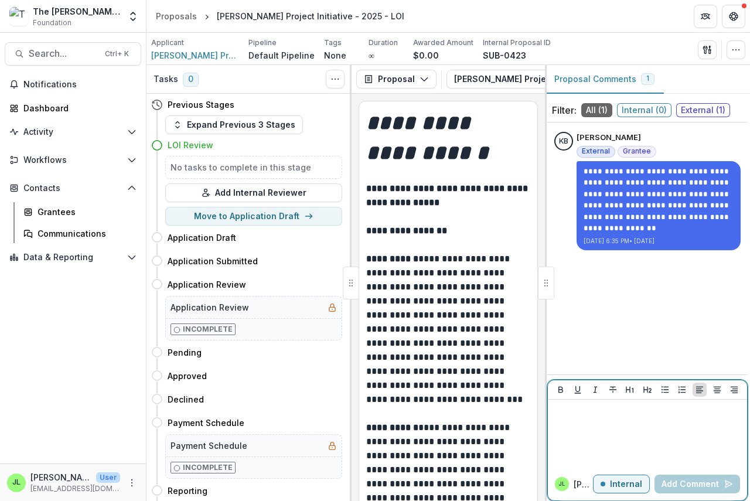
click at [553, 419] on div at bounding box center [647, 433] width 190 height 59
click at [677, 484] on button "Add Comment" at bounding box center [697, 483] width 86 height 19
